Goal: Find specific page/section: Find specific page/section

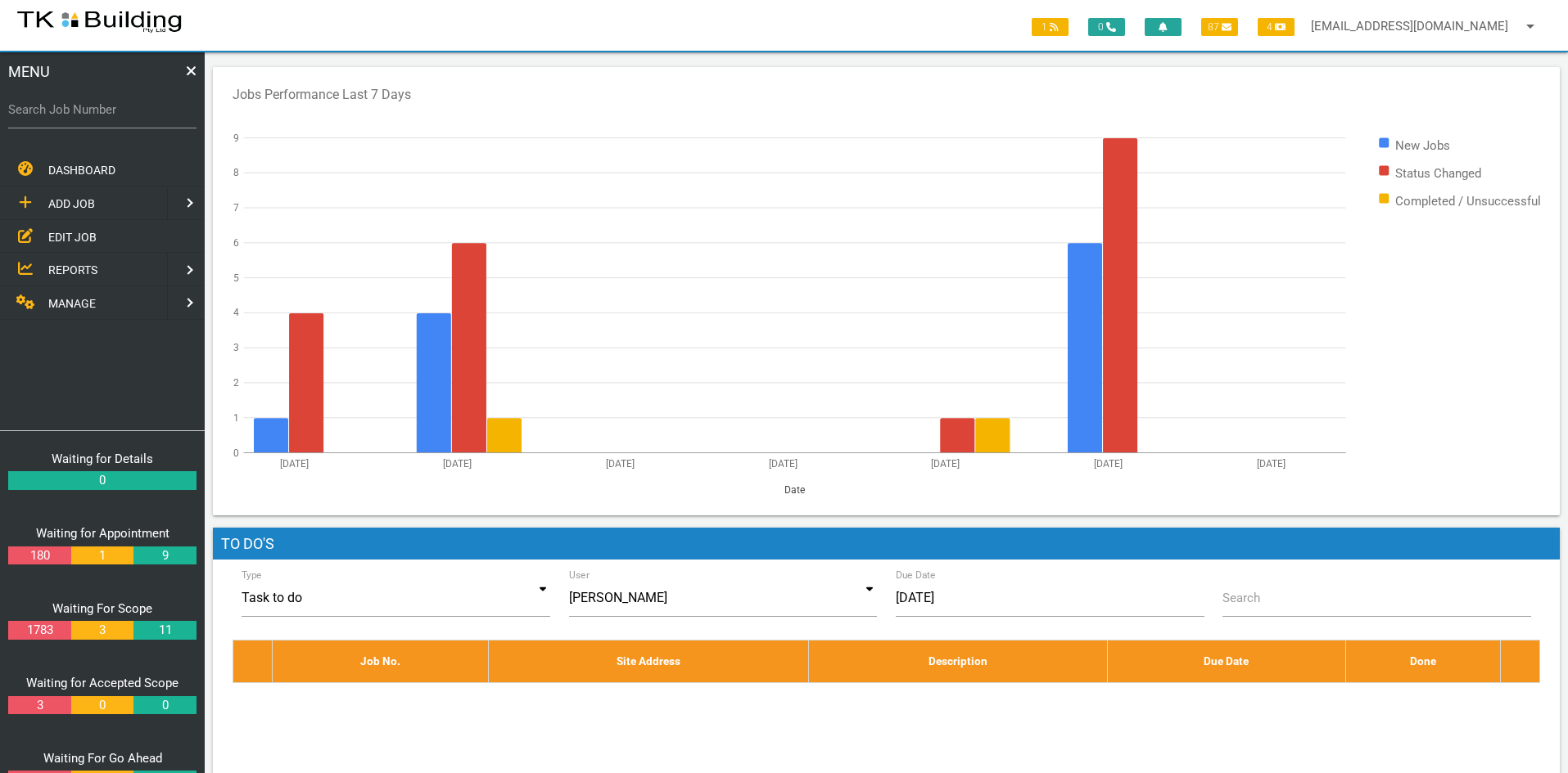
click at [64, 236] on span "EDIT JOB" at bounding box center [72, 236] width 48 height 13
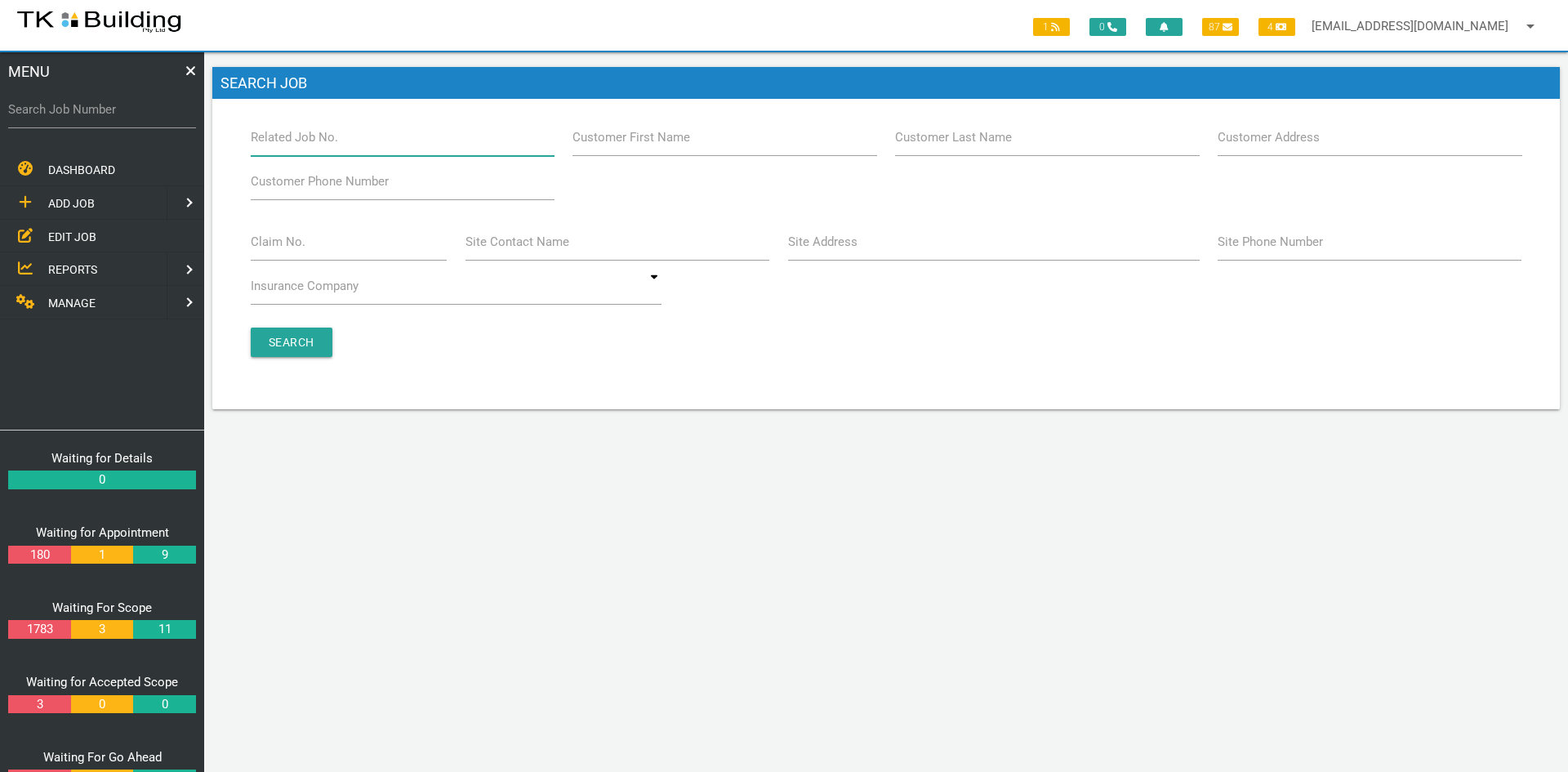
click at [380, 141] on input "Related Job No." at bounding box center [403, 137] width 304 height 37
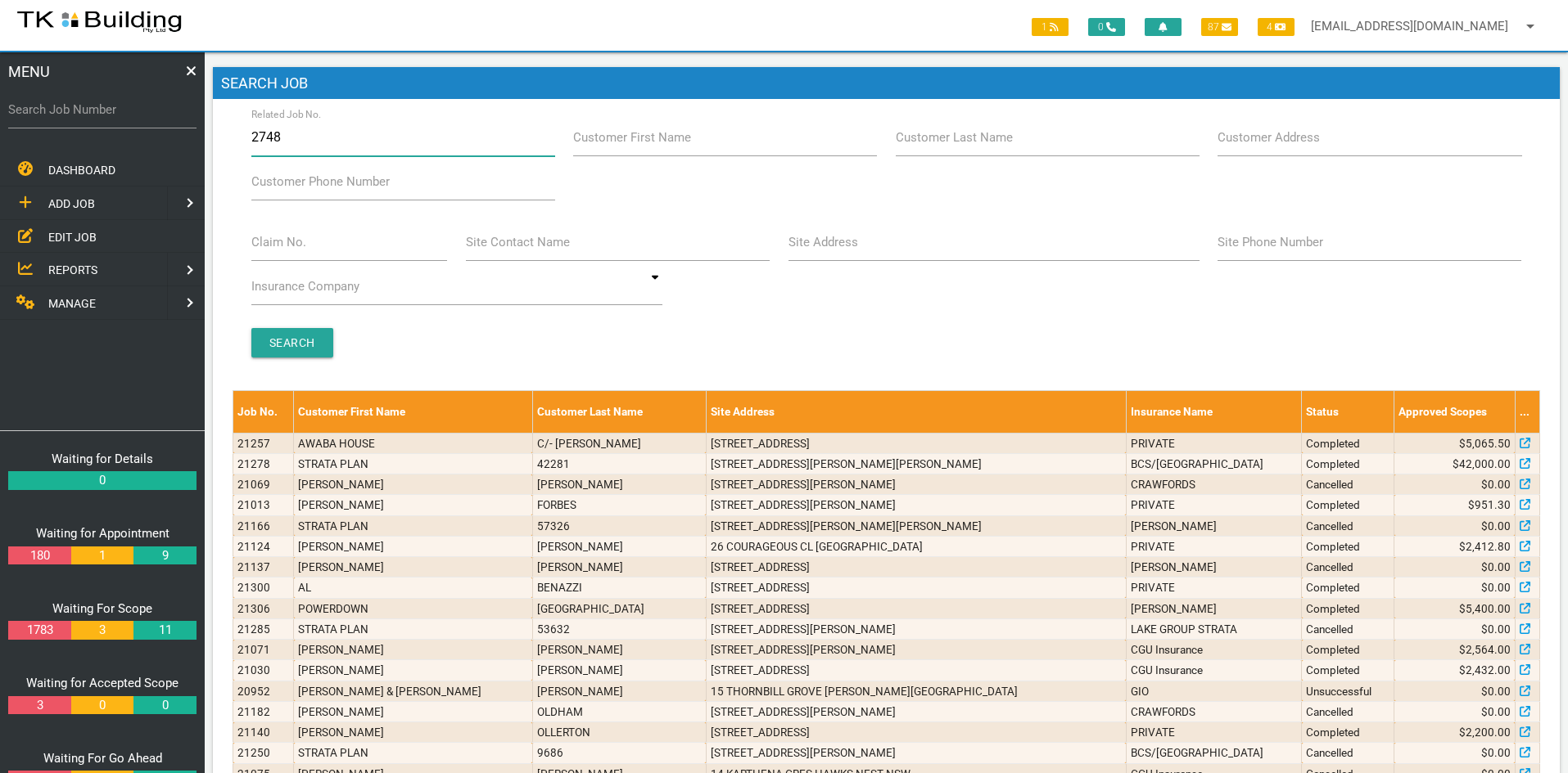
type input "27484"
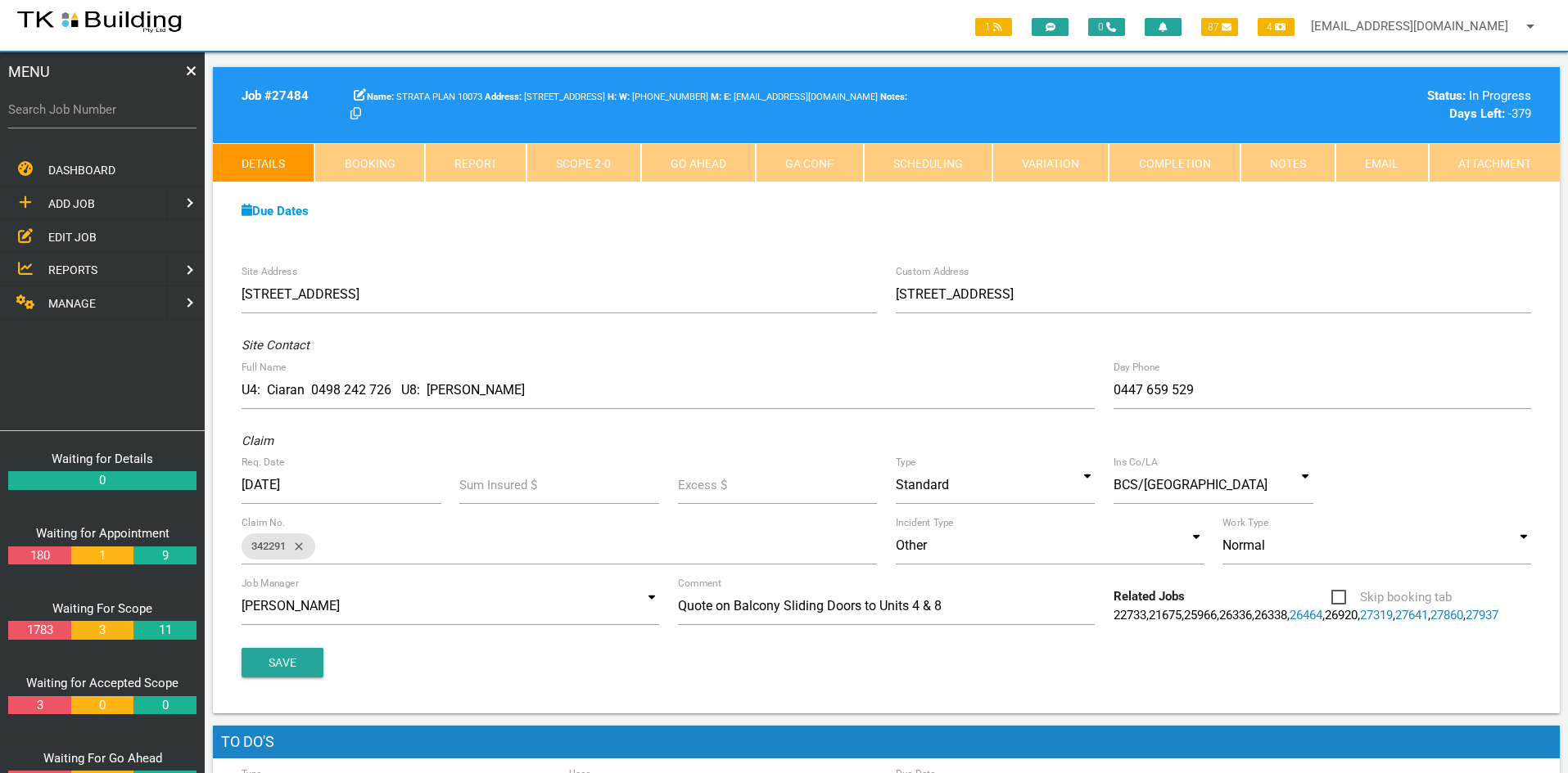
click at [716, 256] on div "Site Address 18 Selwyn St, Merewether NSW 2291, Australia Custom Address Units …" at bounding box center [885, 485] width 1347 height 457
click at [56, 234] on span "EDIT JOB" at bounding box center [72, 236] width 48 height 13
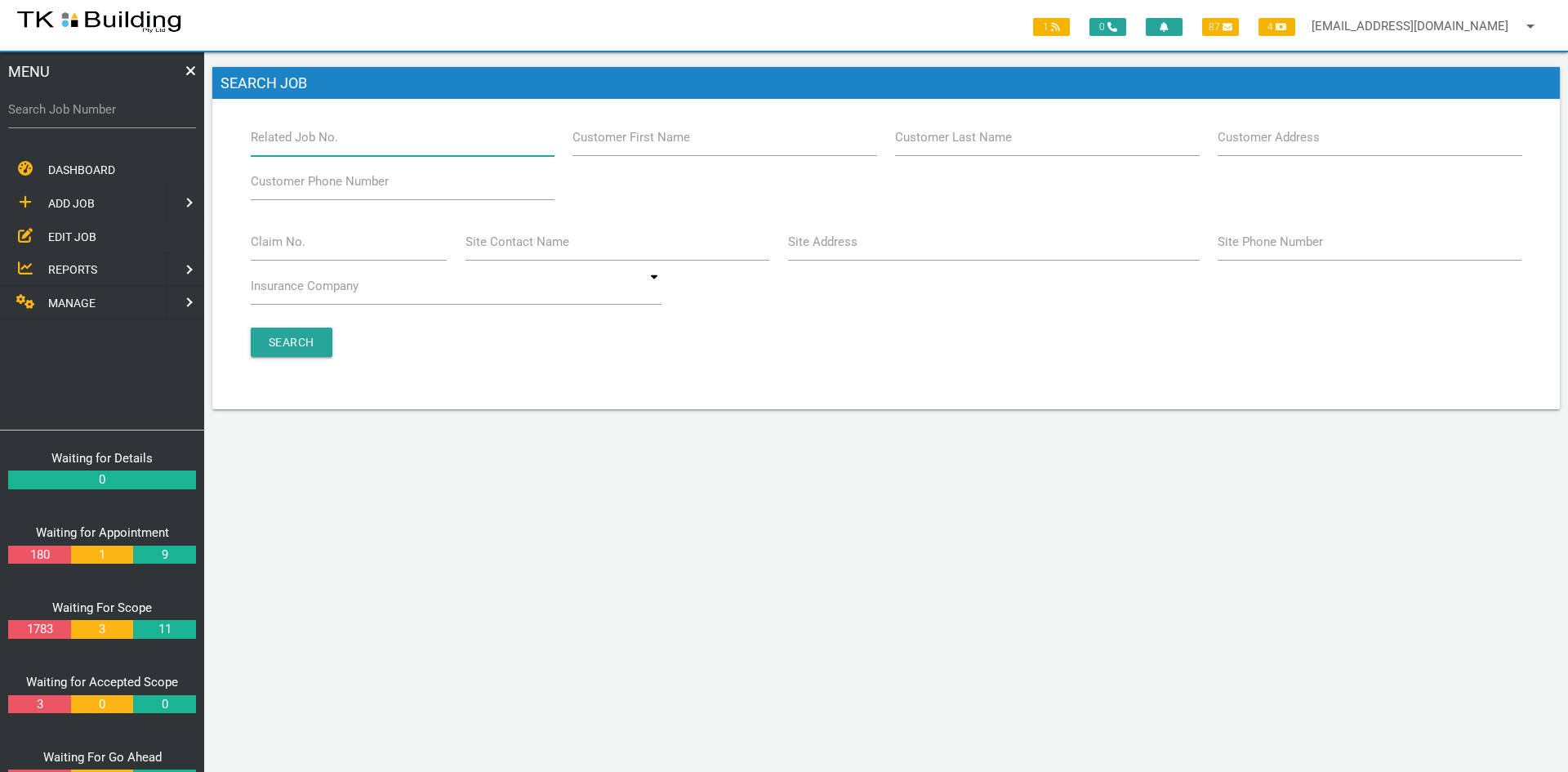
click at [357, 150] on input "Related Job No." at bounding box center [403, 137] width 304 height 37
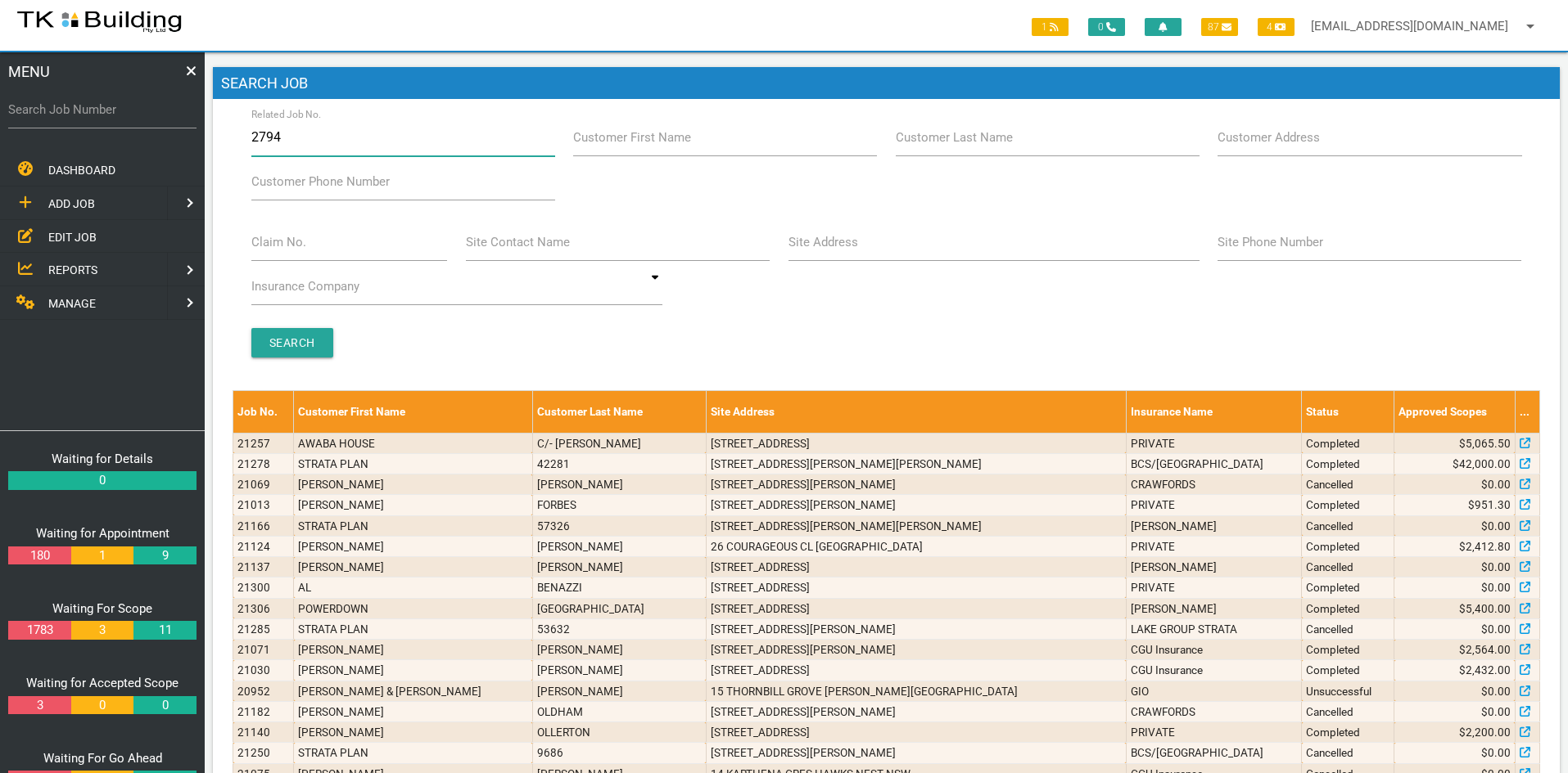
type input "27947"
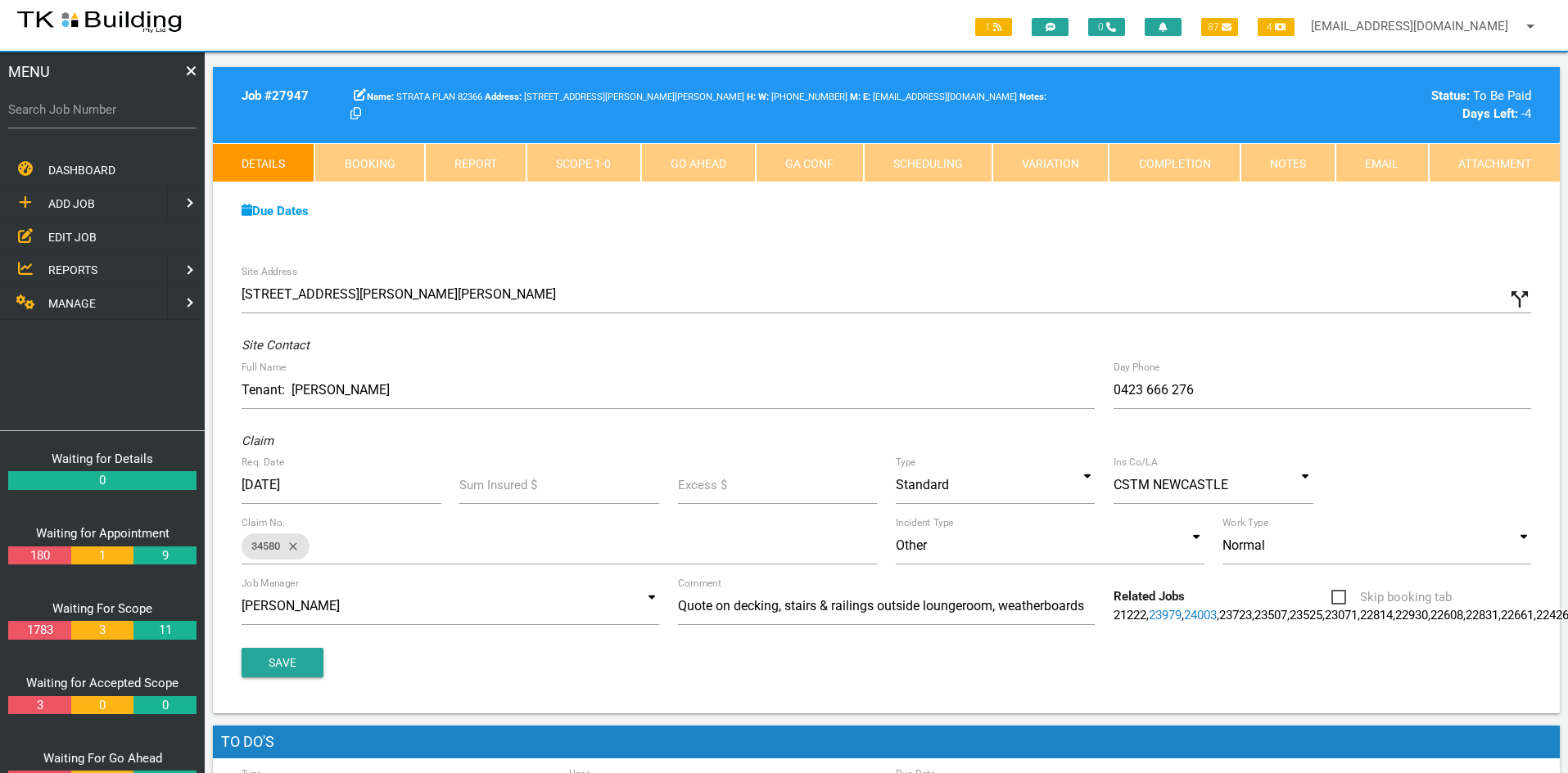
click at [71, 230] on span "EDIT JOB" at bounding box center [72, 236] width 48 height 13
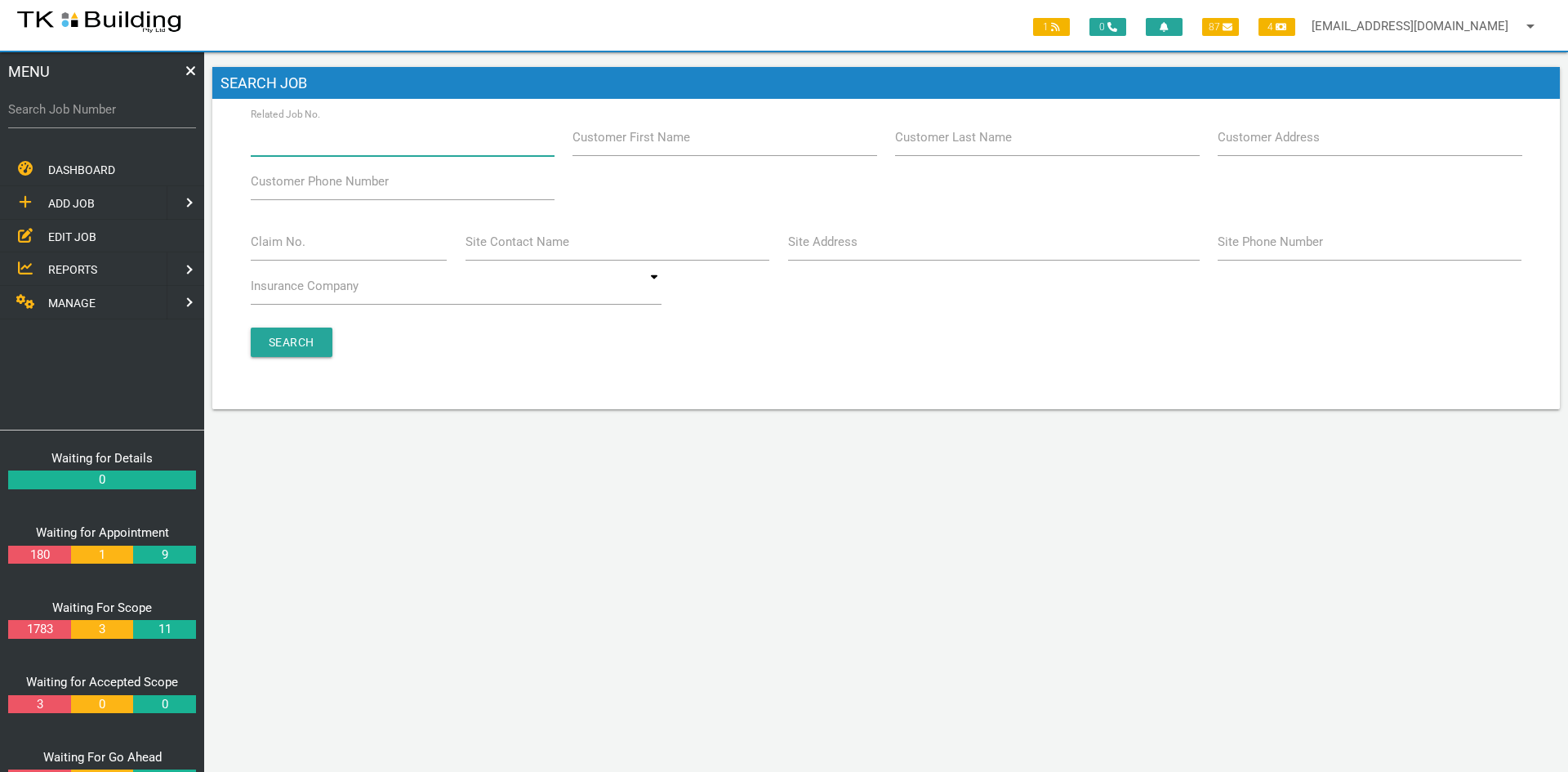
click at [355, 144] on input "Related Job No." at bounding box center [403, 137] width 304 height 37
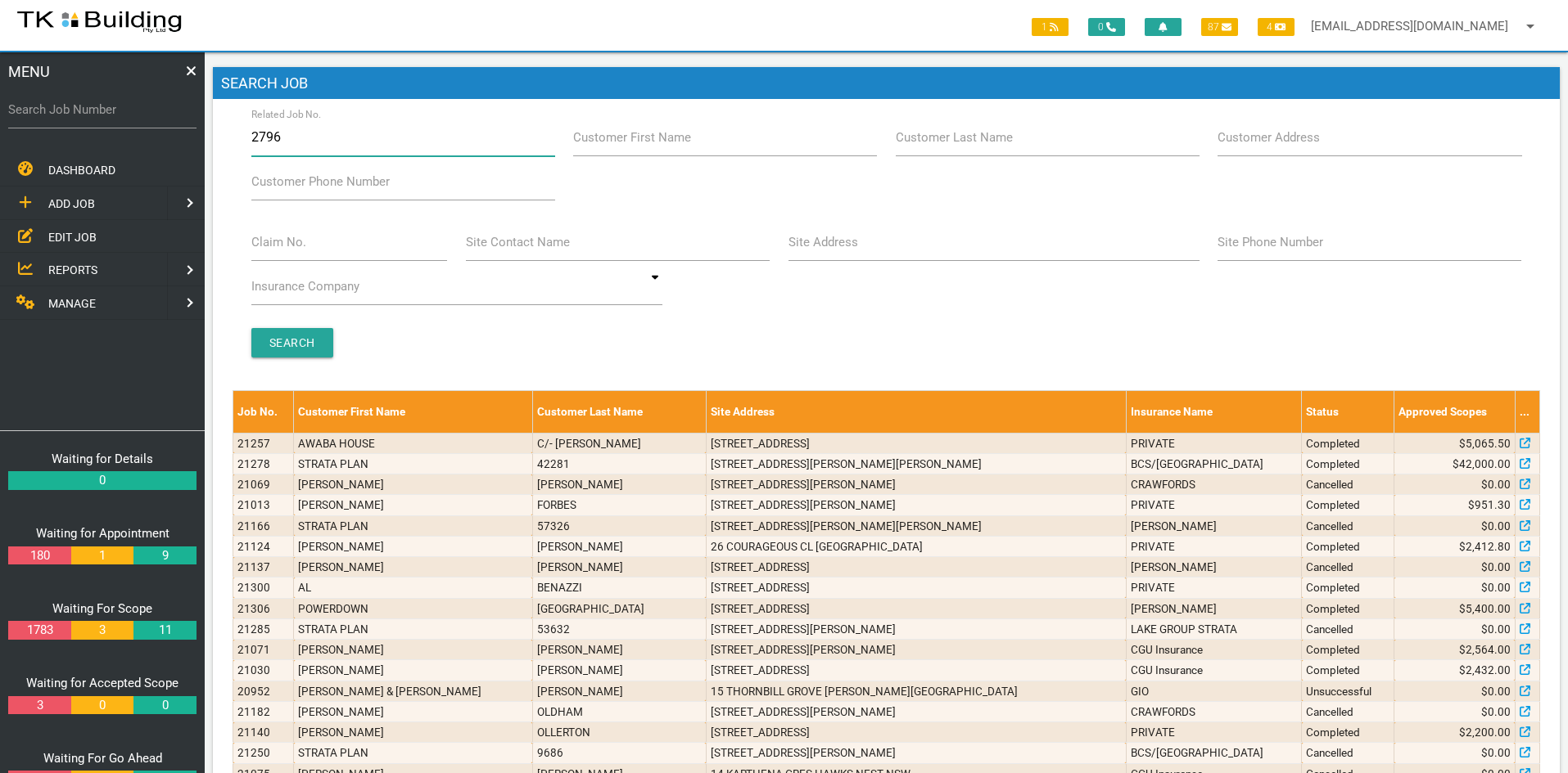
type input "27965"
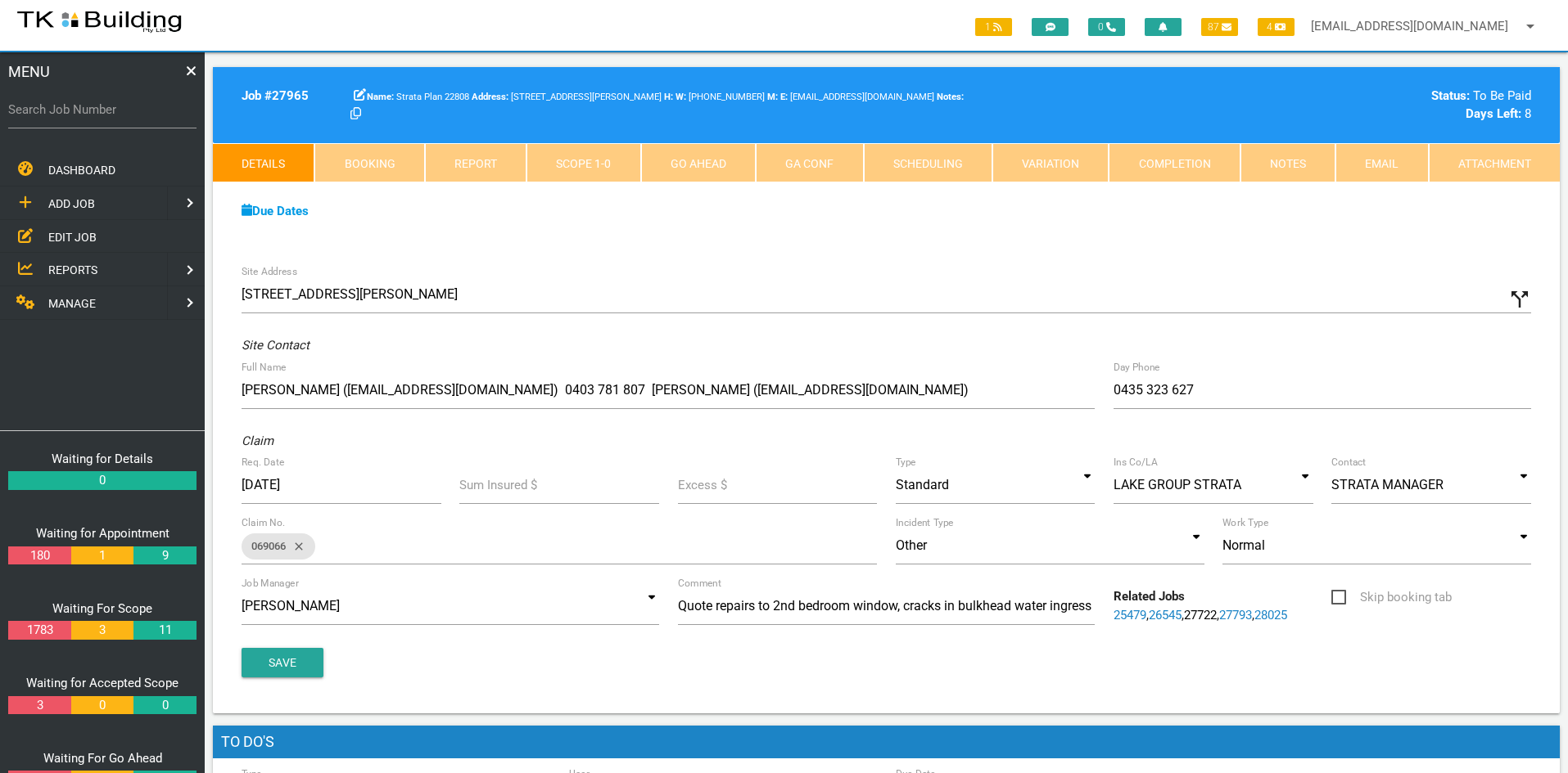
click at [63, 233] on span "EDIT JOB" at bounding box center [72, 236] width 48 height 13
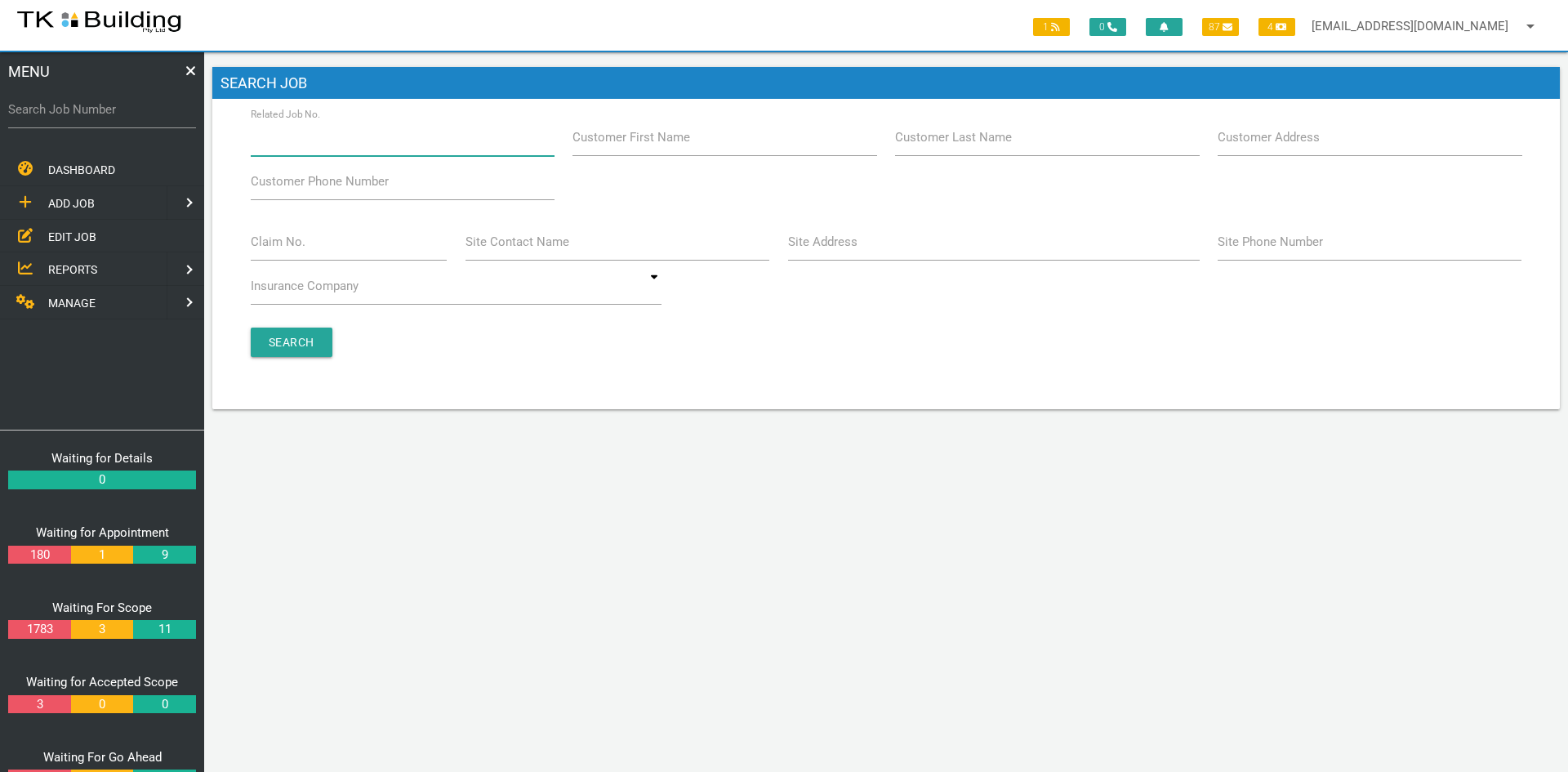
click at [343, 144] on input "Related Job No." at bounding box center [403, 137] width 304 height 37
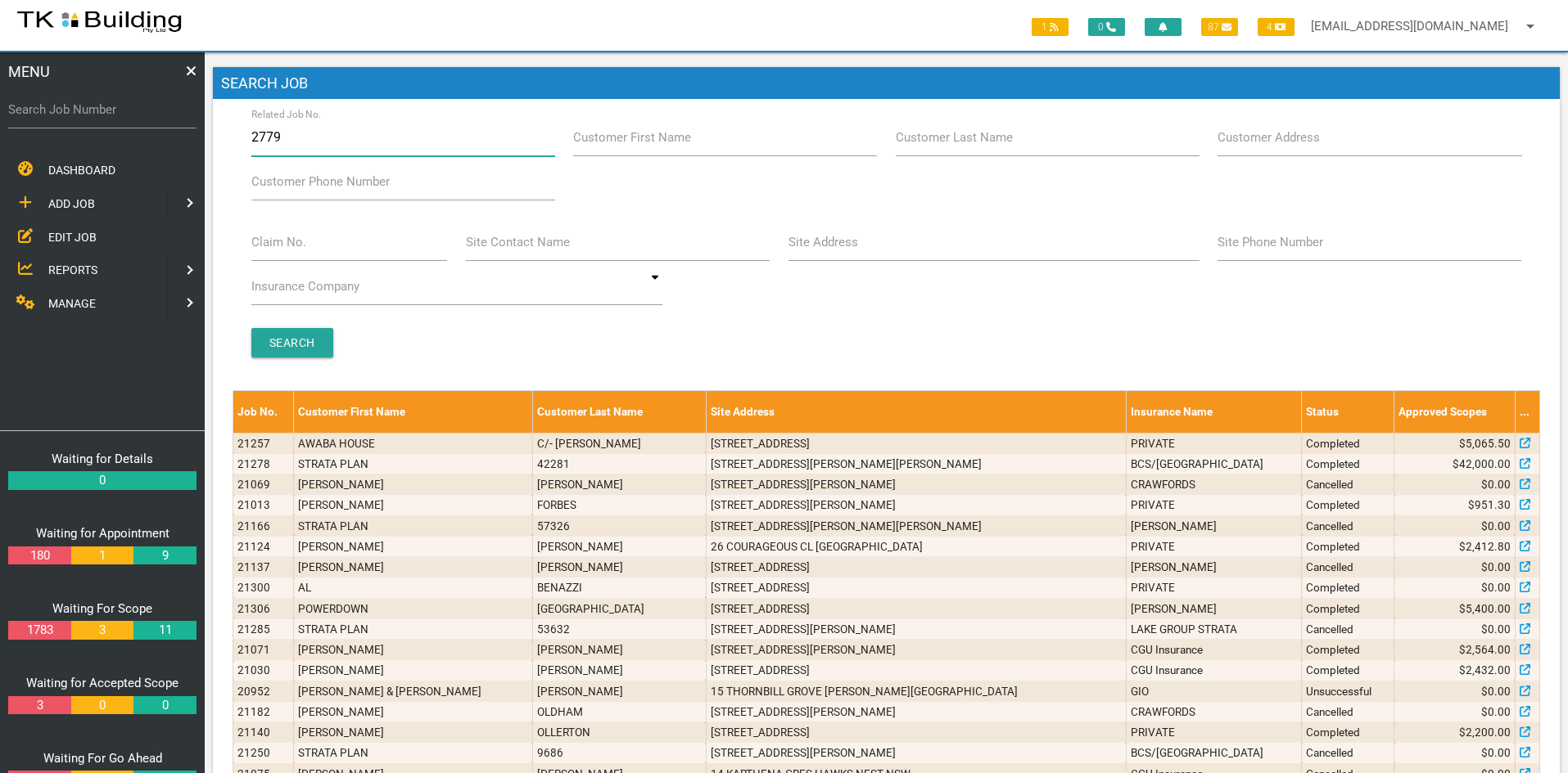
type input "27799"
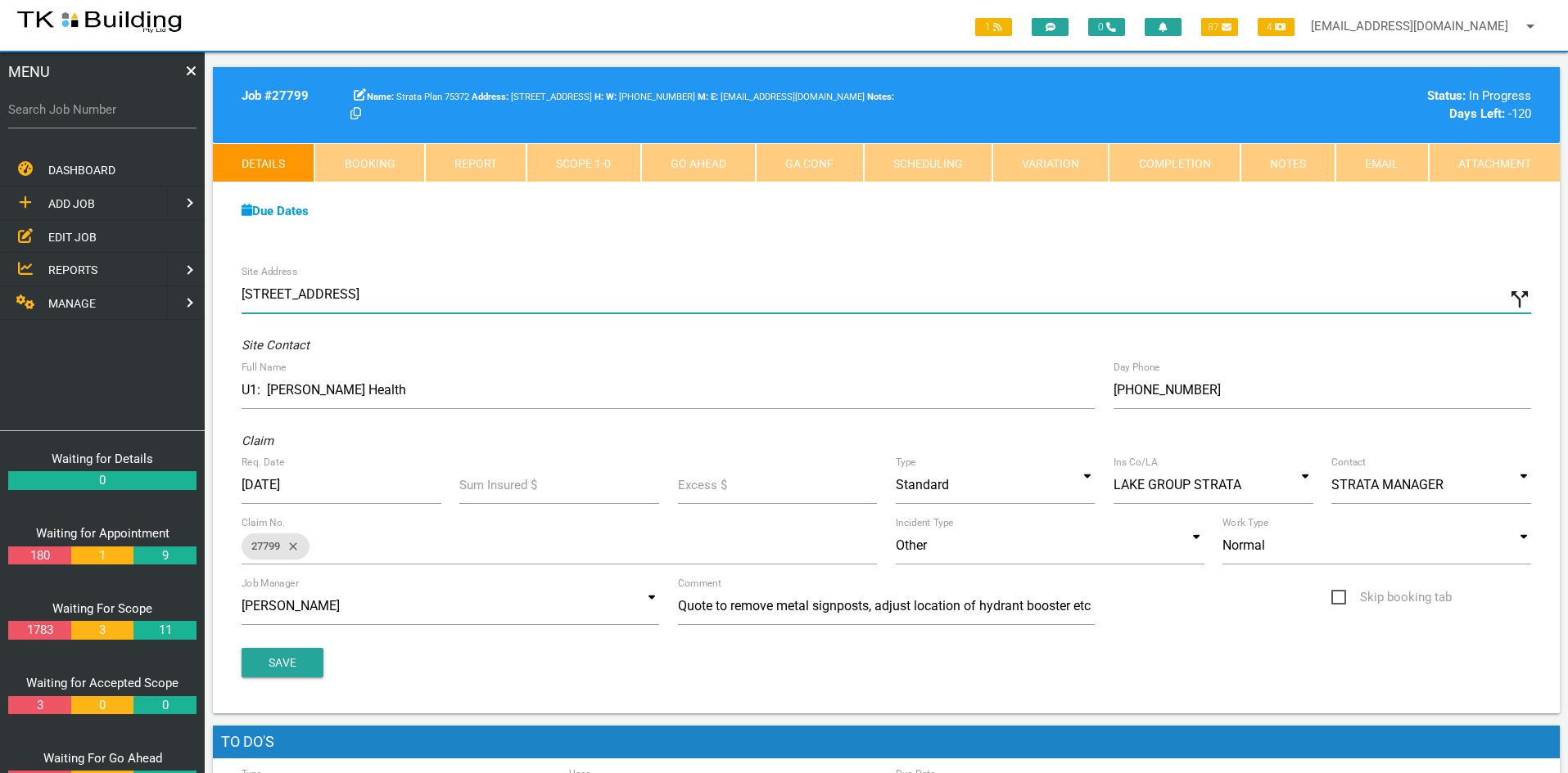
click at [706, 282] on input "710 Hunter St, Newcastle West NSW 2302, Australia" at bounding box center [885, 294] width 1289 height 37
